Goal: Find specific page/section: Locate a particular part of the current website

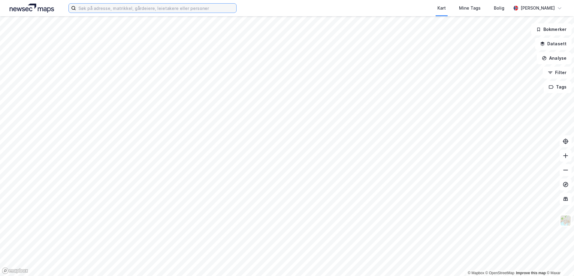
click at [105, 7] on input at bounding box center [156, 8] width 160 height 9
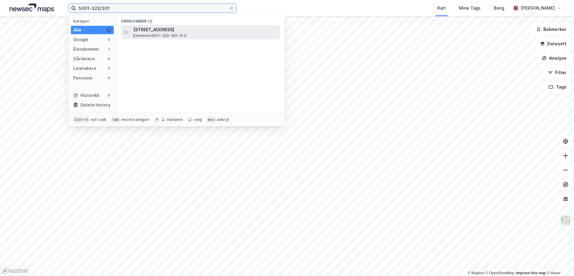
type input "5001-322/301"
click at [153, 32] on span "[STREET_ADDRESS]" at bounding box center [205, 29] width 144 height 7
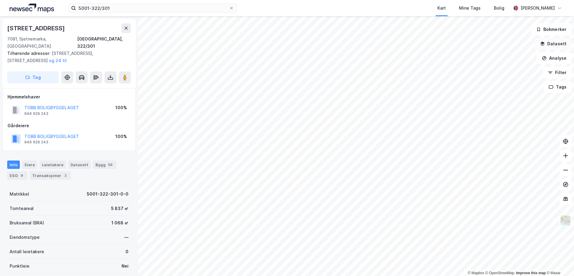
click at [543, 43] on icon "button" at bounding box center [543, 43] width 4 height 2
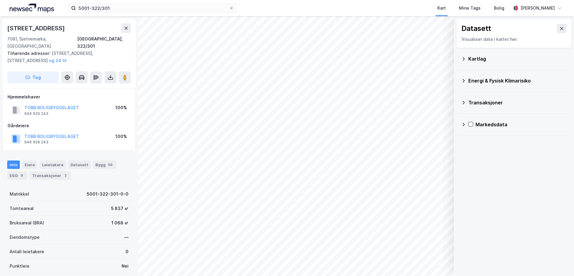
click at [464, 81] on icon at bounding box center [464, 80] width 5 height 5
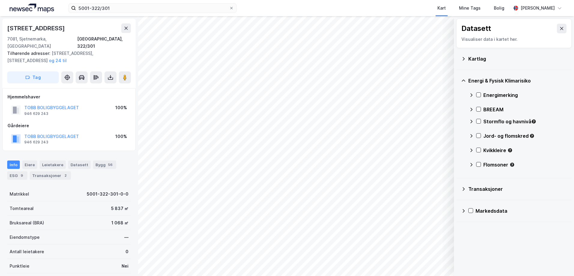
click at [482, 123] on div "Stormflo og havnivå" at bounding box center [518, 124] width 98 height 14
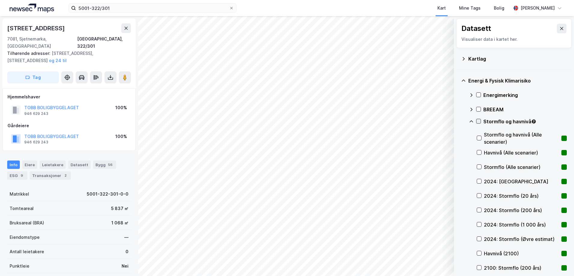
click at [480, 121] on icon at bounding box center [479, 121] width 4 height 4
click at [473, 122] on icon at bounding box center [471, 121] width 5 height 5
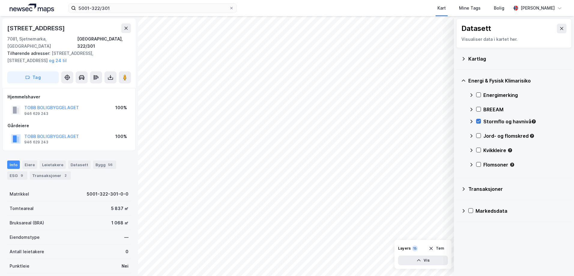
click at [479, 121] on icon at bounding box center [479, 121] width 4 height 4
click at [479, 137] on icon at bounding box center [479, 136] width 4 height 4
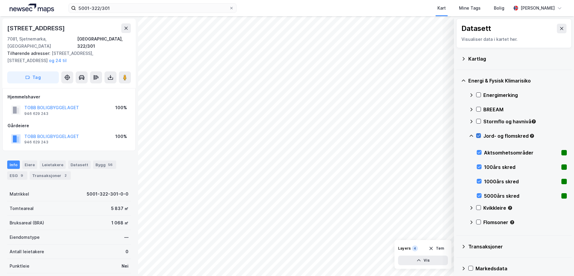
click at [478, 135] on icon at bounding box center [479, 136] width 4 height 4
click at [472, 136] on icon at bounding box center [472, 136] width 4 height 2
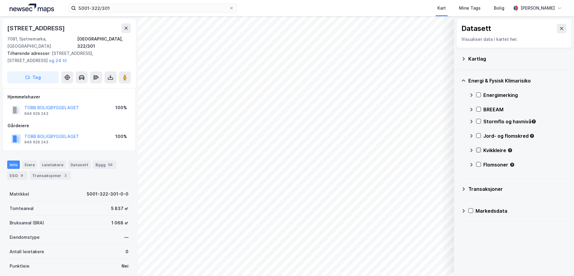
click at [478, 151] on icon at bounding box center [478, 150] width 3 height 2
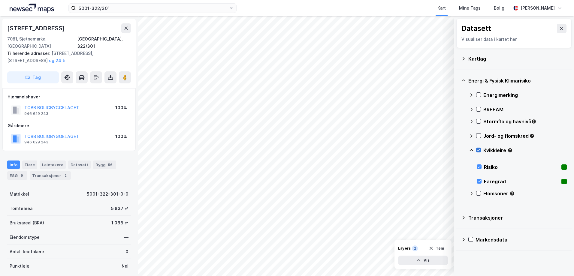
click at [478, 151] on icon at bounding box center [478, 150] width 3 height 2
click at [471, 150] on icon at bounding box center [472, 150] width 4 height 2
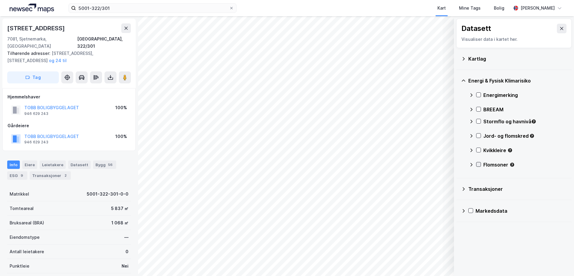
click at [480, 165] on icon at bounding box center [478, 165] width 3 height 2
